Goal: Information Seeking & Learning: Find specific fact

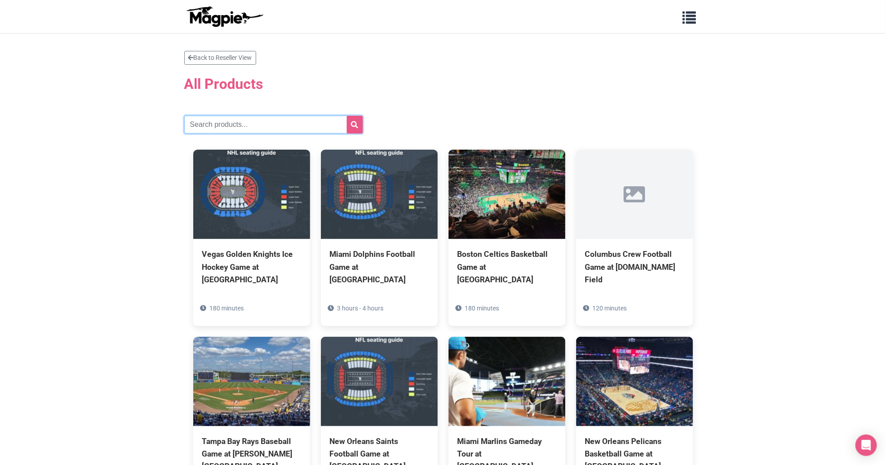
click at [228, 123] on input "text" at bounding box center [273, 125] width 179 height 18
paste input "[US_STATE] Nationals"
type input "[US_STATE] Nationals"
click at [348, 130] on button "submit" at bounding box center [355, 125] width 16 height 18
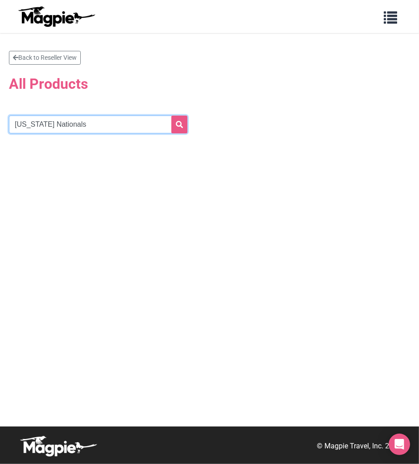
click at [170, 123] on input "[US_STATE] Nationals" at bounding box center [98, 125] width 179 height 18
click at [177, 123] on icon "submit" at bounding box center [179, 124] width 7 height 7
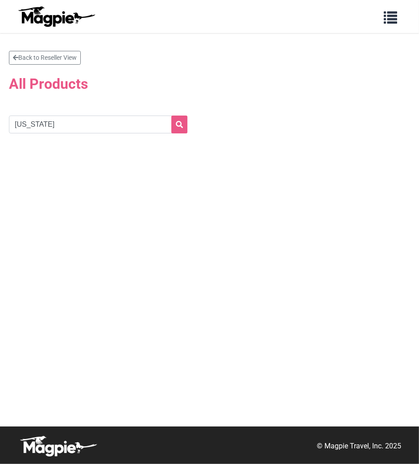
type input "[US_STATE]"
click at [171, 116] on button "submit" at bounding box center [179, 125] width 16 height 18
